Goal: Task Accomplishment & Management: Complete application form

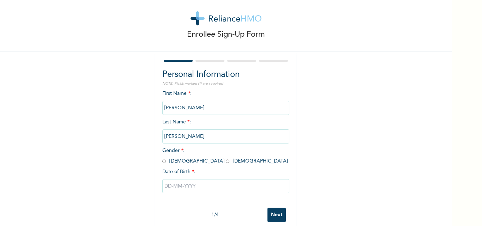
scroll to position [22, 0]
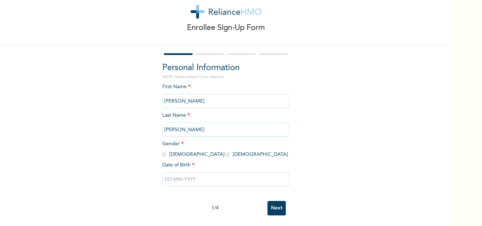
click at [226, 152] on input "radio" at bounding box center [228, 154] width 4 height 7
radio input "true"
click at [167, 175] on input "text" at bounding box center [225, 180] width 127 height 14
select select "7"
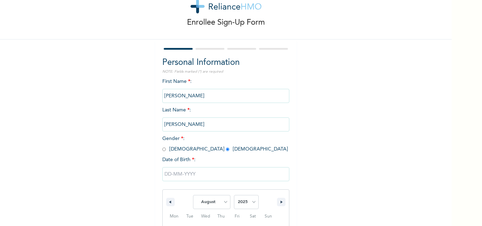
scroll to position [95, 0]
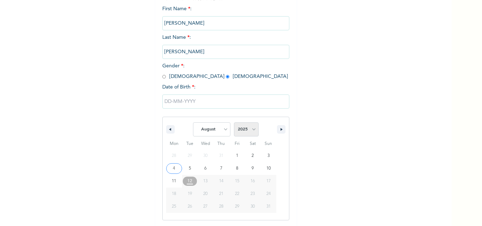
click at [244, 132] on select "2025 2024 2023 2022 2021 2020 2019 2018 2017 2016 2015 2014 2013 2012 2011 2010…" at bounding box center [246, 129] width 25 height 14
select select "1996"
click at [234, 123] on select "2025 2024 2023 2022 2021 2020 2019 2018 2017 2016 2015 2014 2013 2012 2011 2010…" at bounding box center [246, 129] width 25 height 14
click at [214, 127] on select "January February March April May June July August September October November De…" at bounding box center [211, 129] width 37 height 14
select select "9"
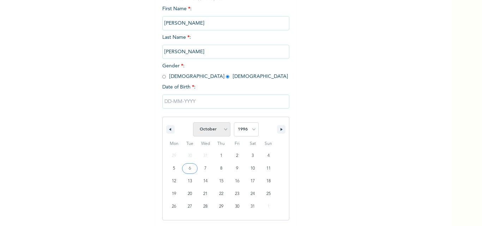
click at [193, 123] on select "January February March April May June July August September October November De…" at bounding box center [211, 129] width 37 height 14
type input "[DATE]"
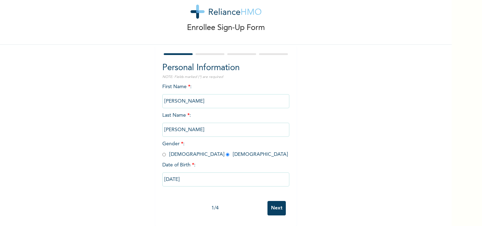
scroll to position [22, 0]
click at [239, 175] on input "[DATE]" at bounding box center [225, 180] width 127 height 14
select select "9"
select select "1996"
click at [268, 202] on input "Next" at bounding box center [277, 208] width 18 height 14
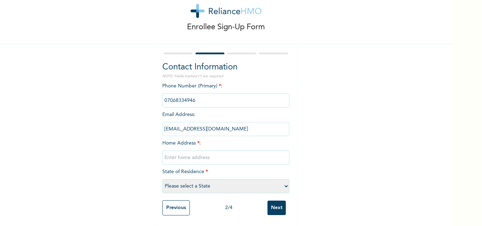
click at [188, 151] on input "text" at bounding box center [225, 158] width 127 height 14
type input "[STREET_ADDRESS]"
click at [213, 179] on select "Please select a State [PERSON_NAME] (FCT) [PERSON_NAME] Ibom [GEOGRAPHIC_DATA] …" at bounding box center [225, 186] width 127 height 14
click at [324, 90] on div "Enrollee Sign-Up Form Contact Information NOTE: Fields marked (*) are required …" at bounding box center [226, 105] width 452 height 244
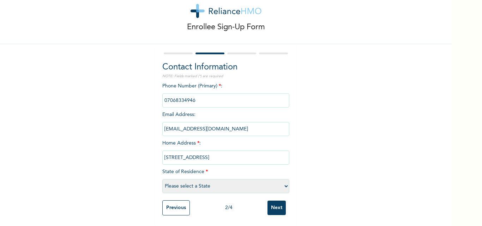
click at [191, 179] on select "Please select a State [PERSON_NAME] (FCT) [PERSON_NAME] Ibom [GEOGRAPHIC_DATA] …" at bounding box center [225, 186] width 127 height 14
click at [355, 120] on div "Enrollee Sign-Up Form Contact Information NOTE: Fields marked (*) are required …" at bounding box center [226, 105] width 452 height 244
click at [253, 179] on select "Please select a State [PERSON_NAME] (FCT) [PERSON_NAME] Ibom [GEOGRAPHIC_DATA] …" at bounding box center [225, 186] width 127 height 14
select select "25"
click at [162, 179] on select "Please select a State [PERSON_NAME] (FCT) [PERSON_NAME] Ibom [GEOGRAPHIC_DATA] …" at bounding box center [225, 186] width 127 height 14
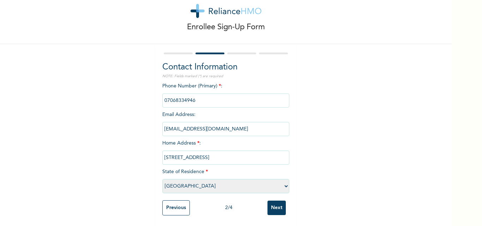
click at [270, 206] on input "Next" at bounding box center [277, 208] width 18 height 14
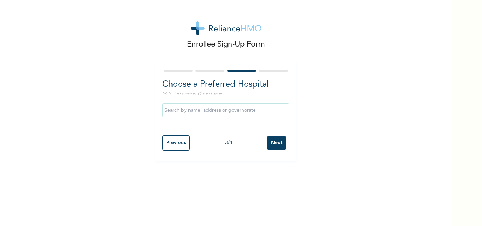
scroll to position [0, 0]
click at [194, 114] on input "text" at bounding box center [225, 110] width 127 height 14
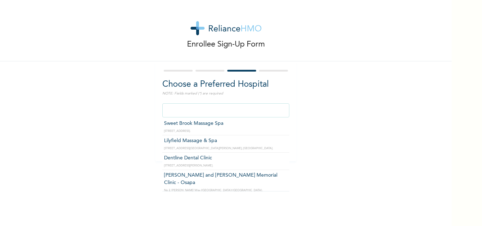
scroll to position [9095, 0]
